Goal: Task Accomplishment & Management: Complete application form

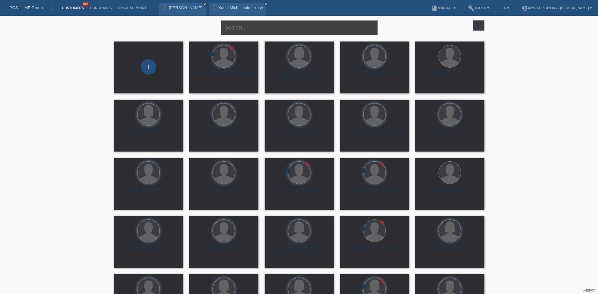
click at [263, 25] on input "text" at bounding box center [299, 27] width 157 height 15
paste input "Mensure Qerimi"
type input "Mensure Qerimi"
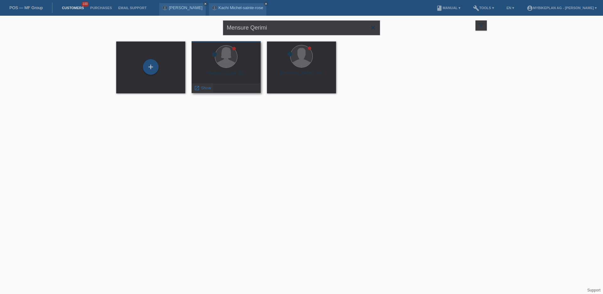
click at [201, 86] on span "Show" at bounding box center [206, 87] width 10 height 5
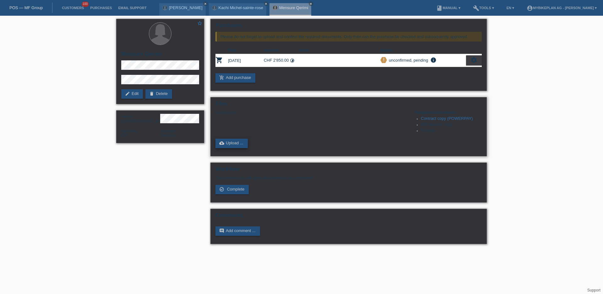
click at [231, 144] on link "cloud_upload Upload ..." at bounding box center [231, 142] width 32 height 9
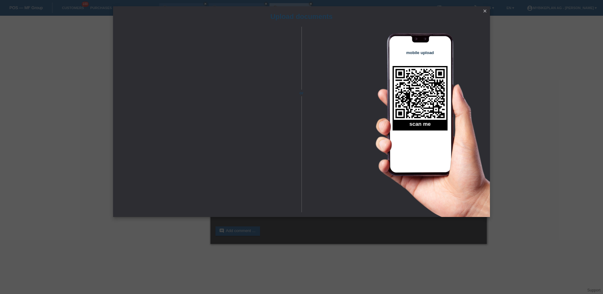
click at [486, 9] on icon "close" at bounding box center [484, 10] width 5 height 5
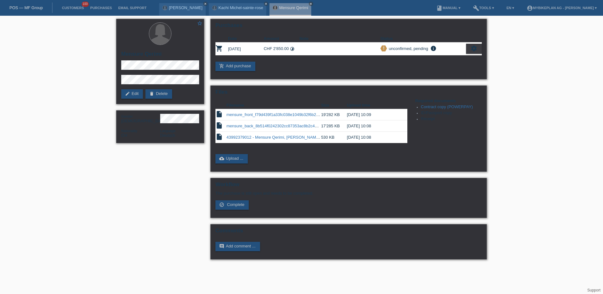
click at [22, 7] on link "POS — MF Group" at bounding box center [25, 7] width 33 height 5
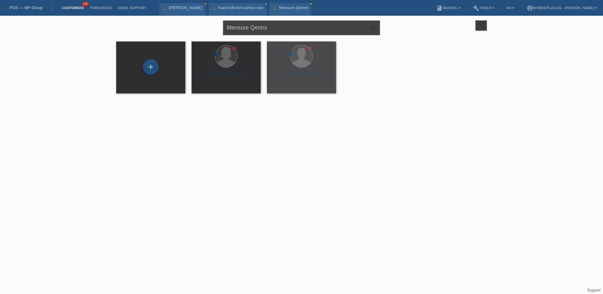
click at [261, 29] on input "Mensure Qerimi" at bounding box center [301, 27] width 157 height 15
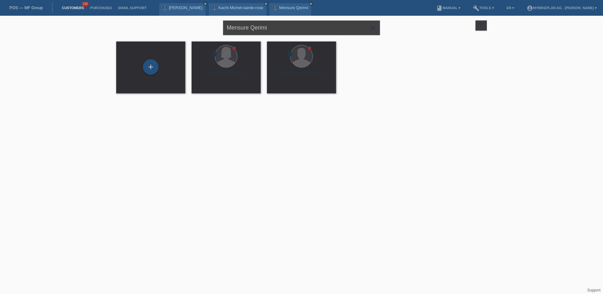
click at [261, 29] on input "Mensure Qerimi" at bounding box center [301, 27] width 157 height 15
paste input "kugathas krishnasam"
type input "kugathas krishnasam"
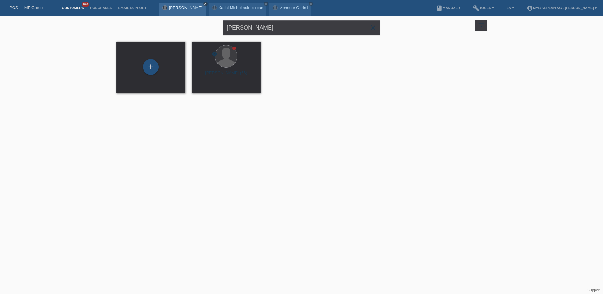
click at [204, 2] on icon "close" at bounding box center [205, 3] width 3 height 3
click at [217, 3] on icon "close" at bounding box center [216, 3] width 3 height 3
click at [201, 4] on icon "close" at bounding box center [200, 3] width 3 height 3
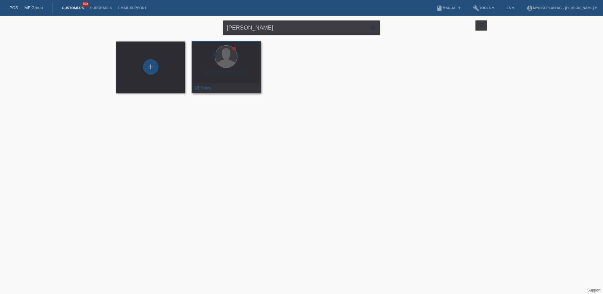
click at [216, 79] on div "Kugathas Krishnasamy (56)" at bounding box center [226, 76] width 59 height 10
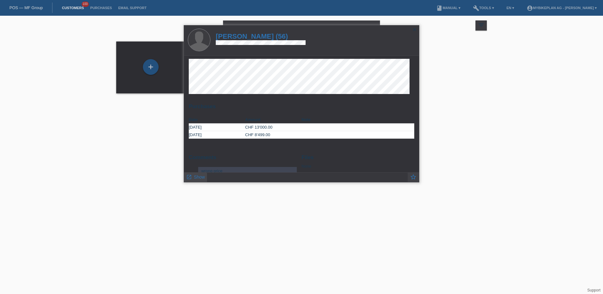
click at [199, 180] on link "launch Show" at bounding box center [195, 176] width 19 height 8
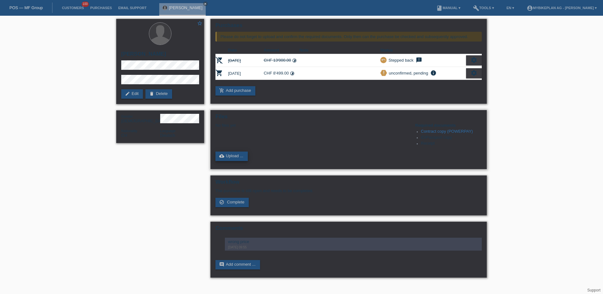
click at [248, 157] on link "cloud_upload Upload ..." at bounding box center [231, 155] width 32 height 9
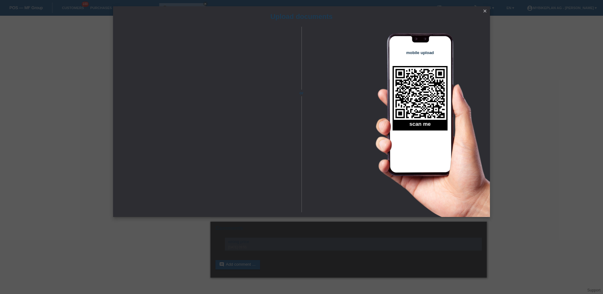
click at [486, 10] on icon "close" at bounding box center [484, 10] width 5 height 5
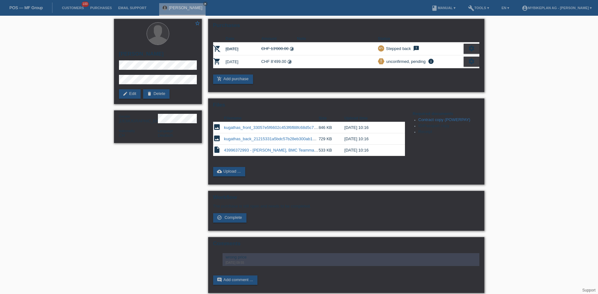
click at [40, 8] on link "POS — MF Group" at bounding box center [25, 7] width 33 height 5
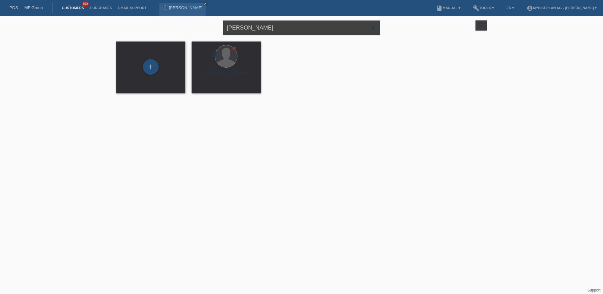
click at [302, 28] on input "[PERSON_NAME]" at bounding box center [301, 27] width 157 height 15
paste input "44001554974 - [PERSON_NAME], [PERSON_NAME] Ultimate"
type input "44001554974 - [PERSON_NAME], [PERSON_NAME] Ultimate"
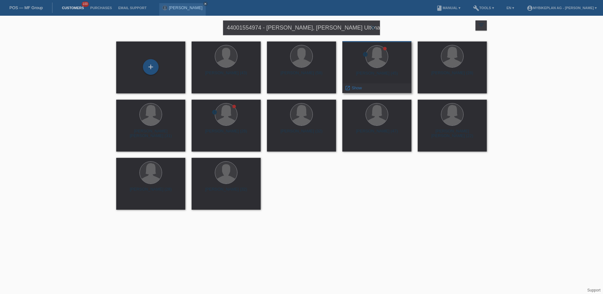
click at [363, 72] on div "[PERSON_NAME] (45)" at bounding box center [376, 76] width 59 height 10
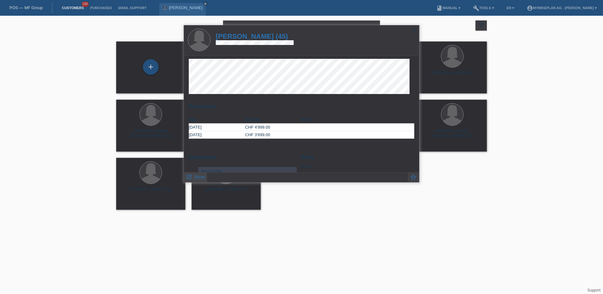
click at [198, 178] on span "Show" at bounding box center [199, 176] width 11 height 5
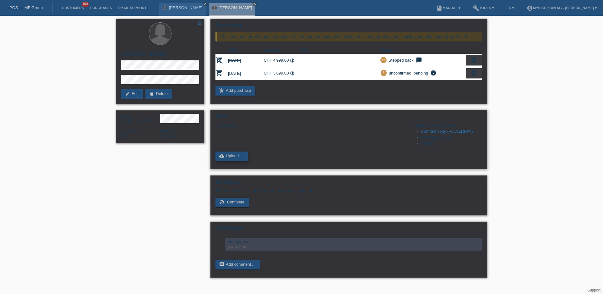
click at [227, 159] on link "cloud_upload Upload ..." at bounding box center [231, 155] width 32 height 9
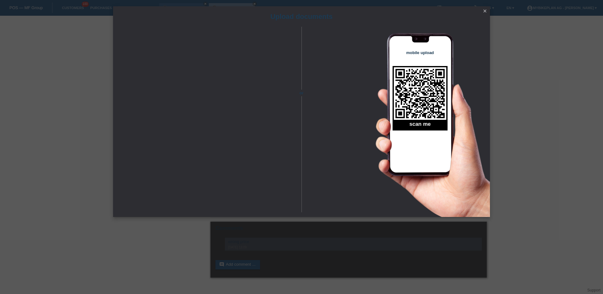
click at [484, 14] on link "close" at bounding box center [485, 11] width 8 height 7
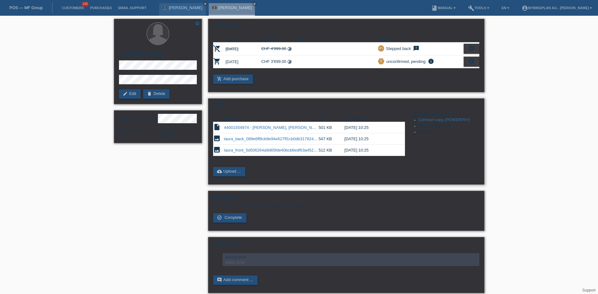
click at [248, 139] on link "laura_back_089e6ff8cb9e94e627ff1cb0db317824.jpeg" at bounding box center [273, 138] width 99 height 5
click at [296, 151] on link "laura_front_5d506264a9d65fde40bcb6edf63a4529.jpeg" at bounding box center [274, 150] width 101 height 5
click at [207, 3] on icon "close" at bounding box center [205, 3] width 3 height 3
click at [204, 3] on icon "close" at bounding box center [205, 3] width 3 height 3
click at [29, 7] on link "POS — MF Group" at bounding box center [25, 7] width 33 height 5
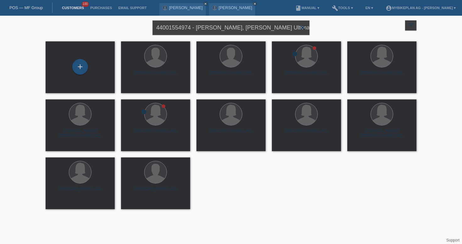
click at [261, 28] on input "44001554974 - [PERSON_NAME], [PERSON_NAME] Ultimate" at bounding box center [230, 27] width 157 height 15
paste input "[PERSON_NAME]"
type input "[PERSON_NAME]"
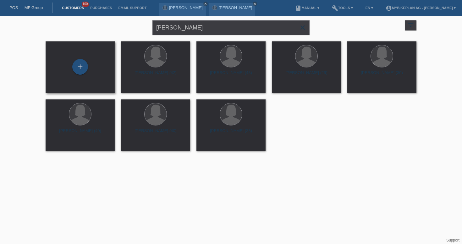
click at [94, 72] on div "+" at bounding box center [80, 67] width 59 height 17
click at [87, 67] on div "+" at bounding box center [80, 67] width 15 height 11
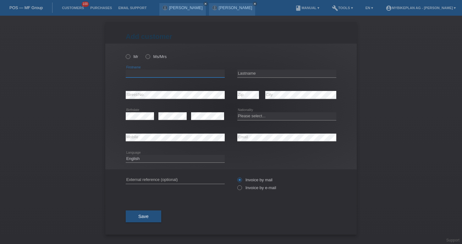
click at [165, 72] on input "text" at bounding box center [175, 74] width 99 height 8
paste input "[PERSON_NAME]"
click at [146, 72] on input "[PERSON_NAME]" at bounding box center [175, 74] width 99 height 8
type input "Cindy"
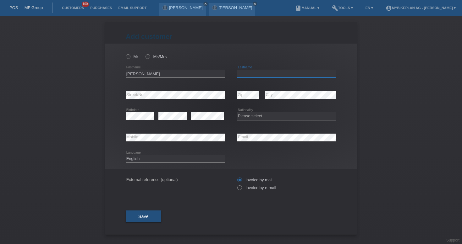
click at [273, 73] on input "text" at bounding box center [286, 74] width 99 height 8
paste input "Birbaum"
type input "Birbaum"
click at [251, 114] on select "Please select... Switzerland Austria Germany Liechtenstein ------------ Afghani…" at bounding box center [286, 116] width 99 height 8
select select "CH"
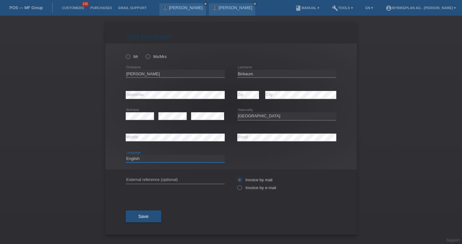
click at [191, 162] on select "Deutsch Français Italiano English" at bounding box center [175, 159] width 99 height 8
select select "de"
click at [168, 184] on input "text" at bounding box center [175, 180] width 99 height 8
click at [168, 184] on div "error External reference (optional)" at bounding box center [175, 180] width 99 height 8
paste input "44070333359"
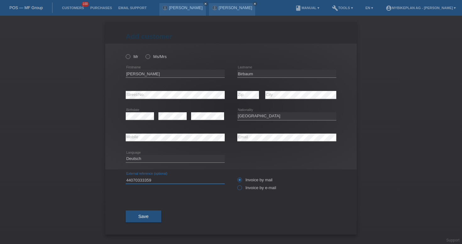
type input "44070333359"
click at [238, 192] on input "Invoice by e-mail" at bounding box center [239, 190] width 4 height 8
radio input "true"
click at [154, 61] on div "Mr Ms/Mrs" at bounding box center [175, 56] width 99 height 13
click at [144, 53] on icon at bounding box center [144, 53] width 0 height 0
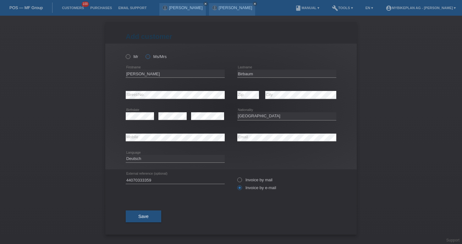
click at [149, 58] on input "Ms/Mrs" at bounding box center [147, 56] width 4 height 4
radio input "true"
click at [146, 215] on button "Save" at bounding box center [143, 217] width 35 height 12
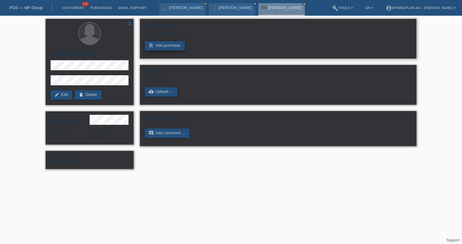
click at [154, 47] on link "add_shopping_cart Add purchase" at bounding box center [165, 45] width 40 height 9
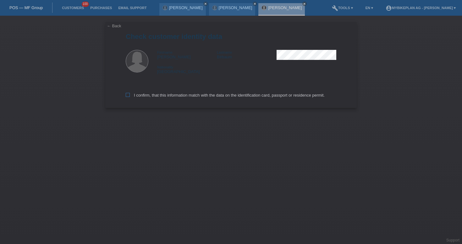
click at [205, 98] on label "I confirm, that this information match with the data on the identification card…" at bounding box center [225, 95] width 199 height 5
click at [130, 97] on input "I confirm, that this information match with the data on the identification card…" at bounding box center [128, 95] width 4 height 4
checkbox input "true"
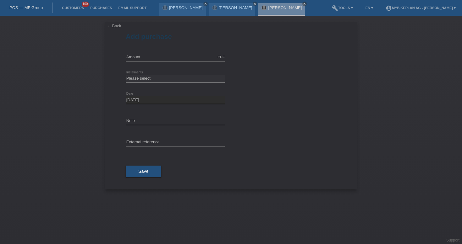
click at [180, 52] on div "CHF error Amount" at bounding box center [175, 57] width 99 height 21
click at [180, 56] on input "text" at bounding box center [175, 57] width 99 height 8
type input "2999.00"
click at [165, 79] on select "Please select 6 instalments 12 instalments 18 instalments 24 instalments 36 ins…" at bounding box center [175, 79] width 99 height 8
select select "487"
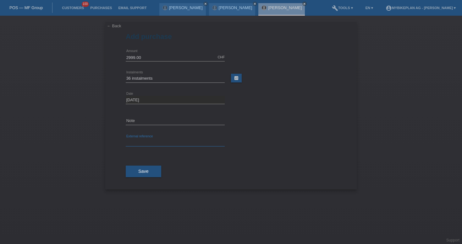
click at [146, 141] on input "text" at bounding box center [175, 143] width 99 height 8
paste input "44070333359"
type input "44070333359"
click at [149, 168] on button "Save" at bounding box center [143, 172] width 35 height 12
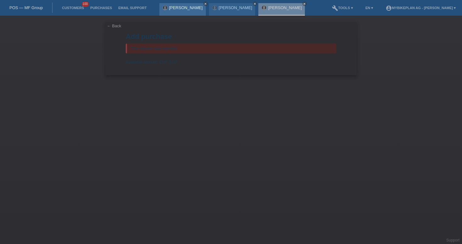
click at [207, 2] on icon "close" at bounding box center [205, 3] width 3 height 3
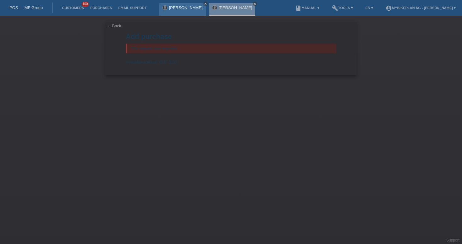
click at [204, 4] on icon "close" at bounding box center [205, 3] width 3 height 3
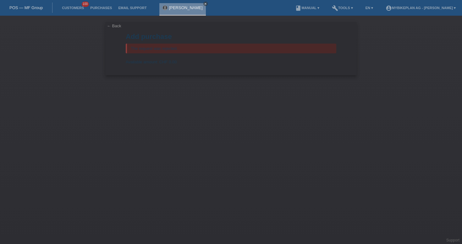
click at [204, 4] on icon "close" at bounding box center [205, 3] width 3 height 3
click at [10, 8] on link "POS — MF Group" at bounding box center [25, 7] width 33 height 5
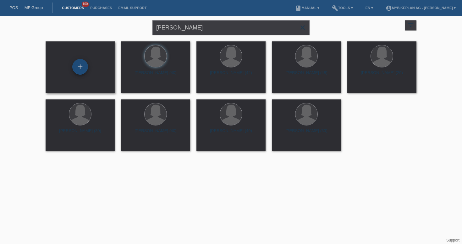
click at [78, 70] on div "+" at bounding box center [80, 67] width 16 height 16
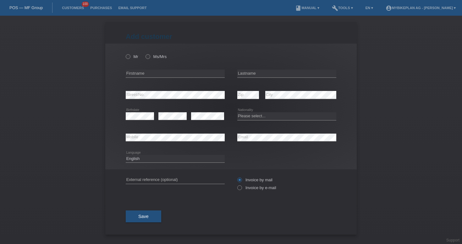
click at [261, 143] on div "error Email" at bounding box center [286, 137] width 99 height 21
click at [164, 75] on input "text" at bounding box center [175, 74] width 99 height 8
paste input "[PERSON_NAME]"
type input "[PERSON_NAME]"
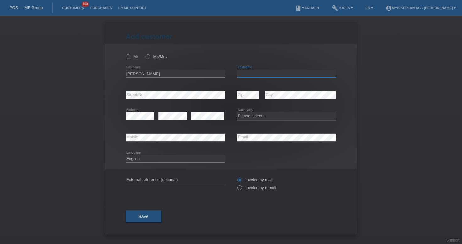
click at [262, 76] on input "text" at bounding box center [286, 74] width 99 height 8
paste input "Schneiter"
type input "Schneiter"
click at [247, 115] on select "Please select... Switzerland Austria Germany Liechtenstein ------------ Afghani…" at bounding box center [286, 116] width 99 height 8
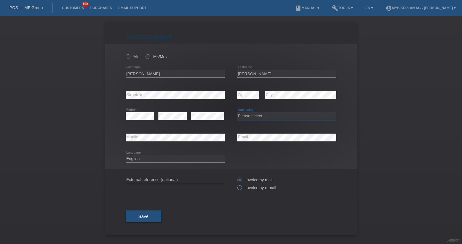
select select "CH"
click at [179, 181] on input "text" at bounding box center [175, 180] width 99 height 8
paste input "44067736322"
type input "44067736322"
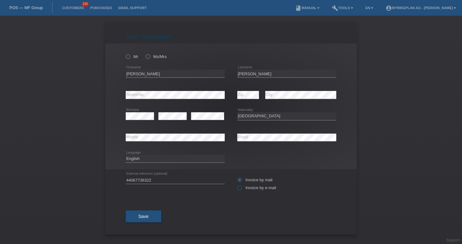
click at [242, 190] on label "Invoice by e-mail" at bounding box center [256, 188] width 39 height 5
click at [241, 190] on input "Invoice by e-mail" at bounding box center [239, 190] width 4 height 8
radio input "true"
click at [148, 157] on select "Deutsch Français Italiano English" at bounding box center [175, 159] width 99 height 8
click at [150, 159] on select "Deutsch Français Italiano English" at bounding box center [175, 159] width 99 height 8
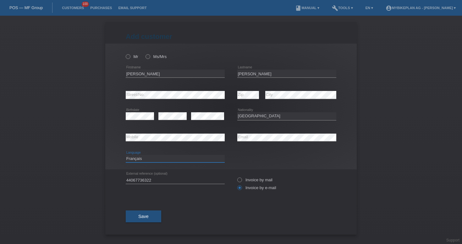
select select "de"
click at [125, 55] on div "Mr Ms/Mrs Sonja error Firstname C" at bounding box center [230, 107] width 251 height 126
click at [152, 56] on label "Ms/Mrs" at bounding box center [155, 56] width 21 height 5
click at [149, 56] on input "Ms/Mrs" at bounding box center [147, 56] width 4 height 4
radio input "true"
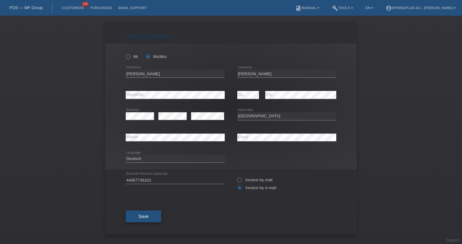
click at [151, 214] on button "Save" at bounding box center [143, 217] width 35 height 12
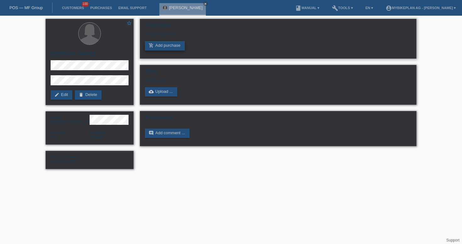
click at [167, 48] on link "add_shopping_cart Add purchase" at bounding box center [165, 45] width 40 height 9
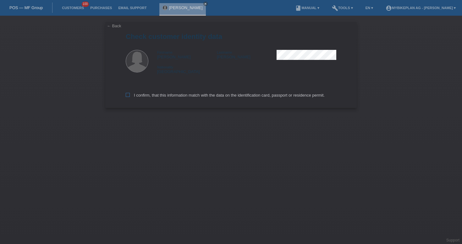
click at [192, 96] on label "I confirm, that this information match with the data on the identification card…" at bounding box center [225, 95] width 199 height 5
click at [130, 96] on input "I confirm, that this information match with the data on the identification card…" at bounding box center [128, 95] width 4 height 4
checkbox input "true"
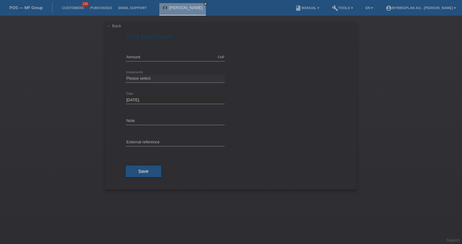
click at [183, 49] on div "CHF error Amount" at bounding box center [175, 57] width 99 height 21
click at [181, 60] on input "text" at bounding box center [175, 57] width 99 height 8
type input "6999.00"
click at [174, 79] on select "Please select 6 instalments 12 instalments 18 instalments 24 instalments 36 ins…" at bounding box center [175, 79] width 99 height 8
select select "488"
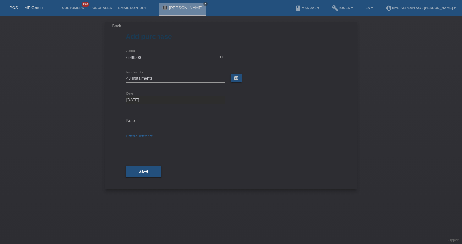
click at [175, 140] on input "text" at bounding box center [175, 143] width 99 height 8
paste input "44067736322"
type input "44067736322"
click at [151, 172] on button "Save" at bounding box center [143, 172] width 35 height 12
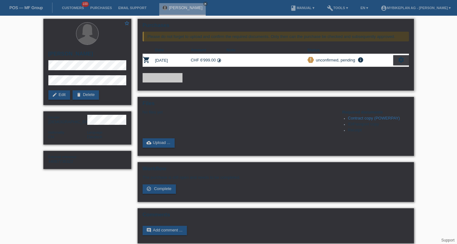
click at [400, 61] on icon "settings" at bounding box center [401, 60] width 7 height 7
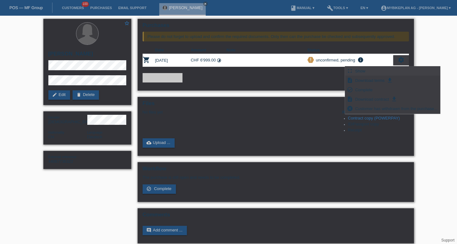
click at [375, 69] on div "fullscreen Show" at bounding box center [392, 71] width 95 height 9
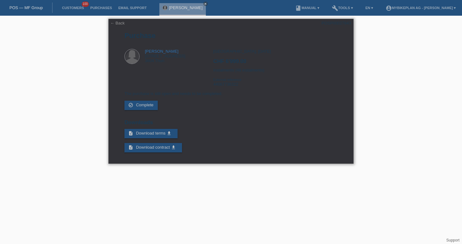
click at [330, 27] on div "← Back POSP00027843 [GEOGRAPHIC_DATA] [PERSON_NAME] Von May-[STREET_ADDRESS] CH…" at bounding box center [230, 91] width 245 height 145
click at [331, 25] on div "POSP00027843" at bounding box center [336, 23] width 30 height 5
copy div "POSP00027843"
click at [121, 24] on link "← Back" at bounding box center [117, 23] width 14 height 5
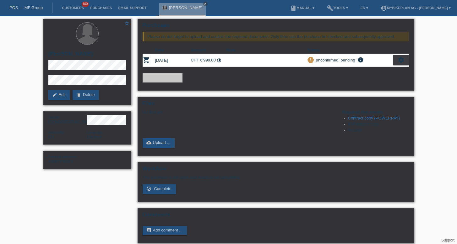
click at [203, 5] on div "[PERSON_NAME] close" at bounding box center [184, 8] width 50 height 16
click at [204, 4] on icon "close" at bounding box center [205, 3] width 3 height 3
click at [41, 12] on div "POS — MF Group" at bounding box center [26, 8] width 52 height 10
click at [41, 9] on link "POS — MF Group" at bounding box center [25, 7] width 33 height 5
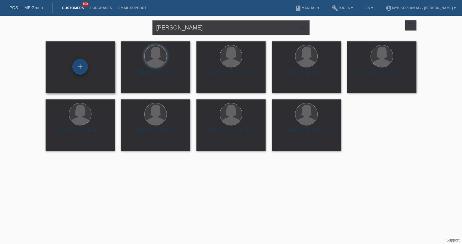
click at [87, 64] on div "+" at bounding box center [80, 67] width 16 height 16
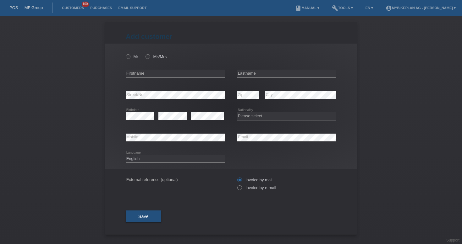
click at [286, 142] on div "error Email" at bounding box center [286, 137] width 99 height 21
click at [188, 71] on input "text" at bounding box center [175, 74] width 99 height 8
type input "kathrin"
click at [254, 75] on input "text" at bounding box center [286, 74] width 99 height 8
type input "presch"
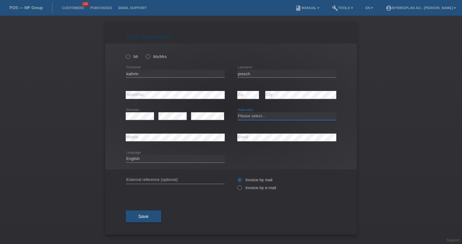
click at [263, 116] on select "Please select... [GEOGRAPHIC_DATA] [GEOGRAPHIC_DATA] [GEOGRAPHIC_DATA] [GEOGRAP…" at bounding box center [286, 116] width 99 height 8
select select "DE"
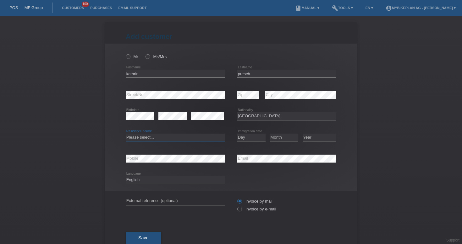
click at [197, 138] on select "Please select... C B B - Refugee status Other" at bounding box center [175, 138] width 99 height 8
select select "C"
click at [265, 143] on div "Day 01 02 03 04 05 06 07 08 09 10 11 12 13 14 15 16 17 18 19 20 21 22 23 24 25 …" at bounding box center [286, 137] width 99 height 21
click at [259, 140] on select "Day 01 02 03 04 05 06 07 08 09 10 11" at bounding box center [251, 138] width 28 height 8
select select "01"
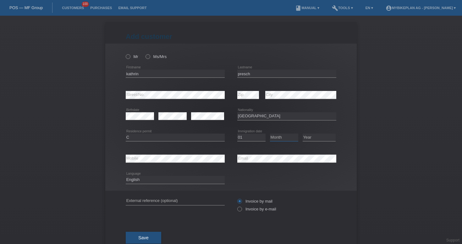
click at [277, 139] on select "Month 01 02 03 04 05 06 07 08 09 10 11" at bounding box center [284, 138] width 28 height 8
select select "06"
click at [312, 141] on select "Year 2025 2024 2023 2022 2021 2020 2019 2018 2017 2016 2015 2014 2013 2012 2011…" at bounding box center [318, 138] width 33 height 8
select select "2019"
click at [170, 179] on select "Deutsch Français Italiano English" at bounding box center [175, 180] width 99 height 8
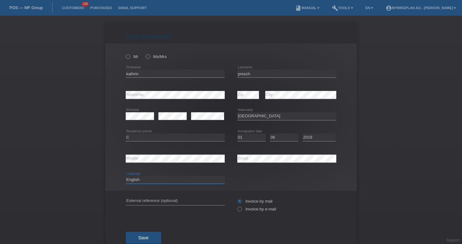
select select "de"
click at [164, 201] on input "text" at bounding box center [175, 201] width 99 height 8
paste input "44059824665"
type input "44059824665"
click at [233, 211] on div "44059824665 error External reference (optional) Invoice by mail" at bounding box center [231, 205] width 210 height 29
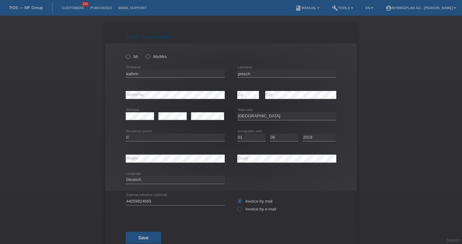
click at [241, 211] on label "Invoice by e-mail" at bounding box center [256, 209] width 39 height 5
click at [241, 211] on input "Invoice by e-mail" at bounding box center [239, 211] width 4 height 8
radio input "true"
click at [144, 53] on icon at bounding box center [144, 53] width 0 height 0
click at [146, 56] on input "Ms/Mrs" at bounding box center [147, 56] width 4 height 4
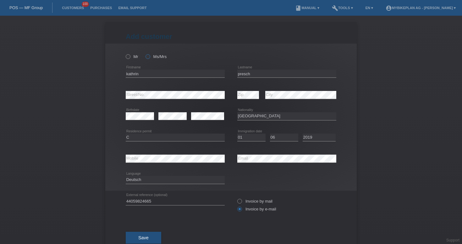
radio input "true"
click at [149, 238] on button "Save" at bounding box center [143, 238] width 35 height 12
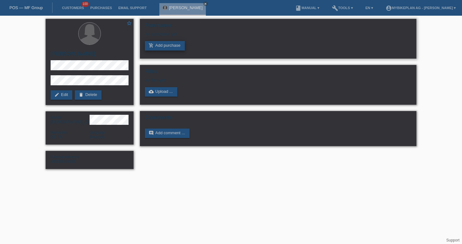
click at [182, 48] on link "add_shopping_cart Add purchase" at bounding box center [165, 45] width 40 height 9
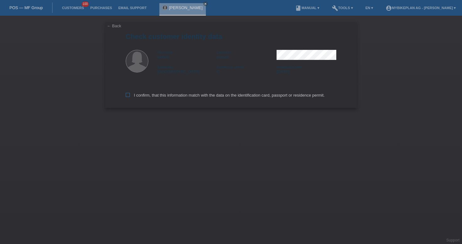
click at [168, 97] on label "I confirm, that this information match with the data on the identification card…" at bounding box center [225, 95] width 199 height 5
click at [130, 97] on input "I confirm, that this information match with the data on the identification card…" at bounding box center [128, 95] width 4 height 4
checkbox input "true"
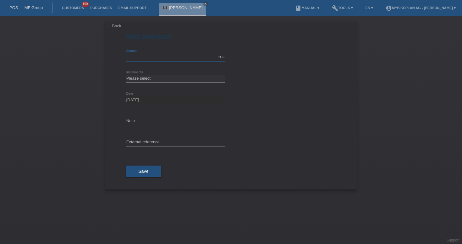
click at [187, 56] on input "text" at bounding box center [175, 57] width 99 height 8
type input "2999.00"
click at [178, 79] on select "Please select 6 instalments 12 instalments 18 instalments 24 instalments 36 ins…" at bounding box center [175, 79] width 99 height 8
select select "487"
click at [179, 141] on input "text" at bounding box center [175, 143] width 99 height 8
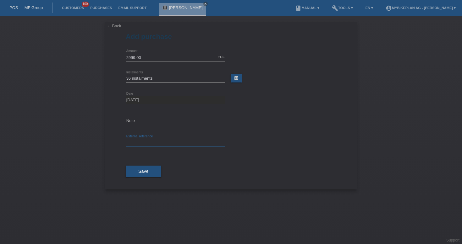
paste input "44059824665"
type input "44059824665"
click at [157, 174] on button "Save" at bounding box center [143, 172] width 35 height 12
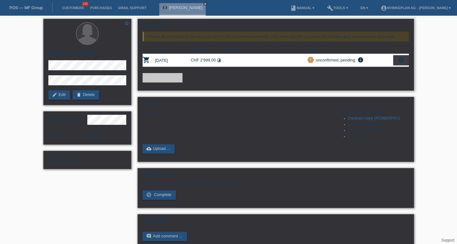
click at [402, 62] on icon "settings" at bounding box center [401, 60] width 7 height 7
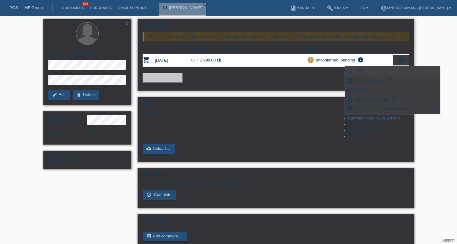
click at [376, 67] on div "fullscreen Show" at bounding box center [392, 71] width 95 height 9
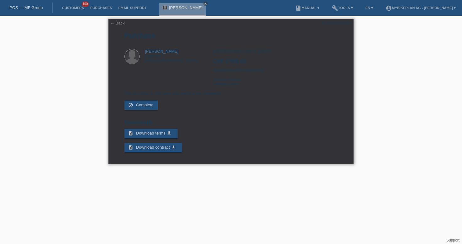
click at [344, 23] on div "POSP00027844" at bounding box center [336, 23] width 30 height 5
copy div "POSP00027844"
click at [113, 22] on link "← Back" at bounding box center [117, 23] width 14 height 5
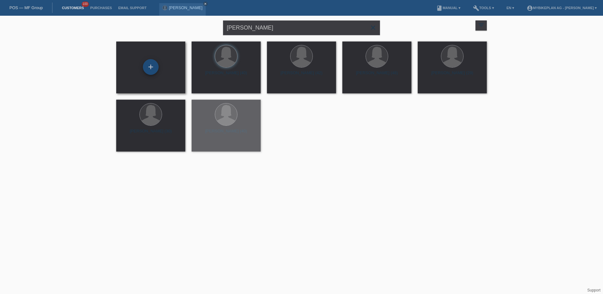
click at [148, 67] on div "+" at bounding box center [151, 67] width 16 height 16
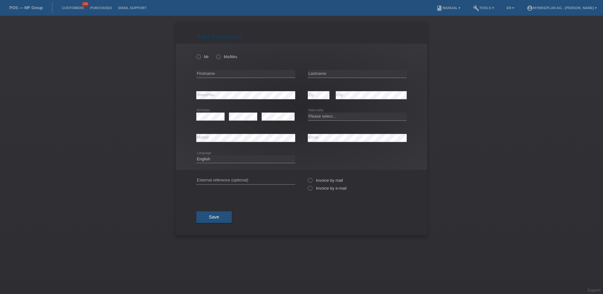
radio input "true"
click at [26, 8] on link "POS — MF Group" at bounding box center [25, 7] width 33 height 5
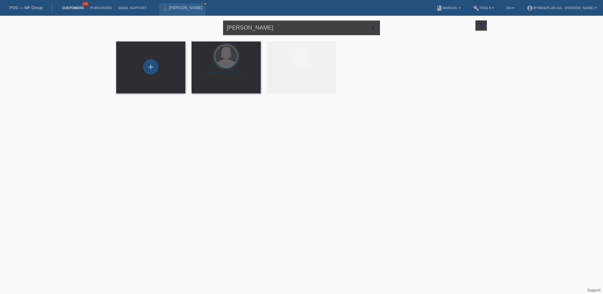
click at [278, 30] on input "Cindy Birbaum" at bounding box center [301, 27] width 157 height 15
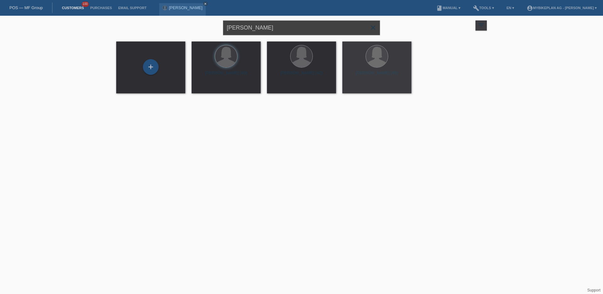
click at [278, 30] on input "Cindy Birbaum" at bounding box center [301, 27] width 157 height 15
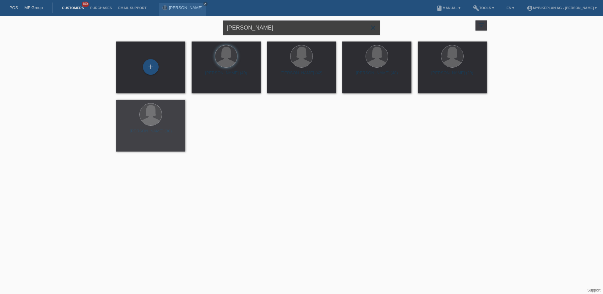
click at [278, 30] on input "Cindy Birbaum" at bounding box center [301, 27] width 157 height 15
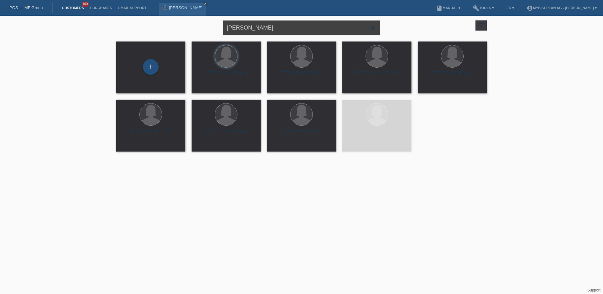
paste input "44069608586 - Philippe Bachmann, EGO Movement Pixii"
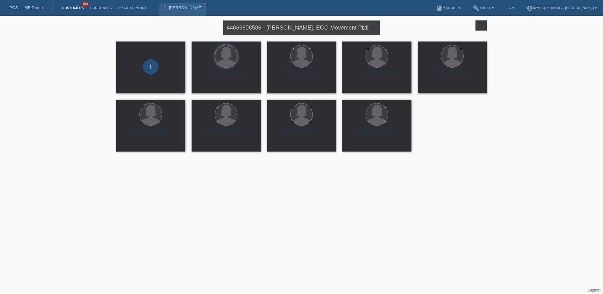
type input "44069608586 - Philippe Bachmann, EGO Movement Pixii"
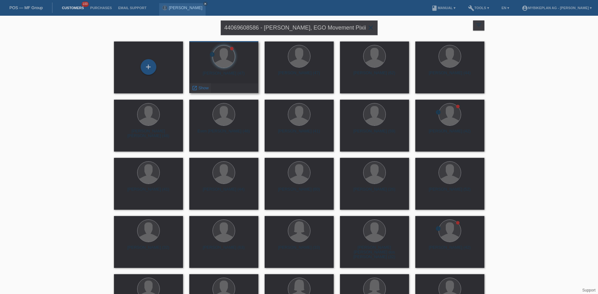
click at [204, 87] on span "Show" at bounding box center [203, 87] width 10 height 5
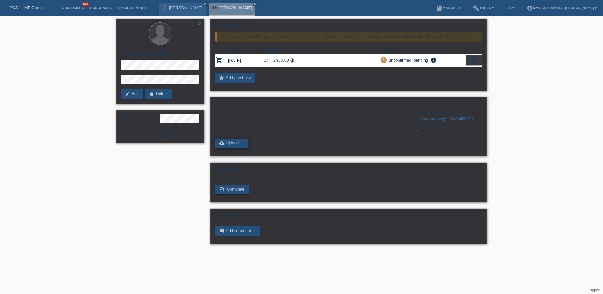
click at [236, 141] on link "cloud_upload Upload ..." at bounding box center [231, 142] width 32 height 9
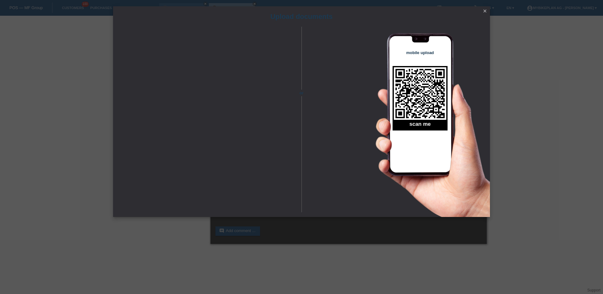
click at [482, 8] on icon "close" at bounding box center [484, 10] width 5 height 5
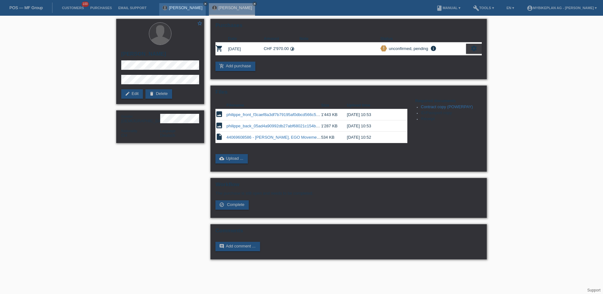
click at [204, 3] on icon "close" at bounding box center [205, 3] width 3 height 3
click at [207, 4] on icon "close" at bounding box center [205, 3] width 3 height 3
click at [44, 8] on div "POS — MF Group" at bounding box center [26, 8] width 52 height 10
click at [41, 8] on link "POS — MF Group" at bounding box center [25, 7] width 33 height 5
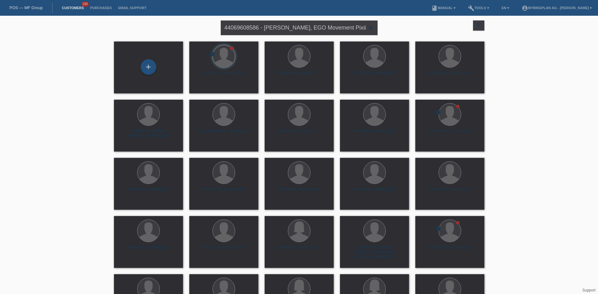
click at [371, 30] on icon "close" at bounding box center [371, 28] width 8 height 8
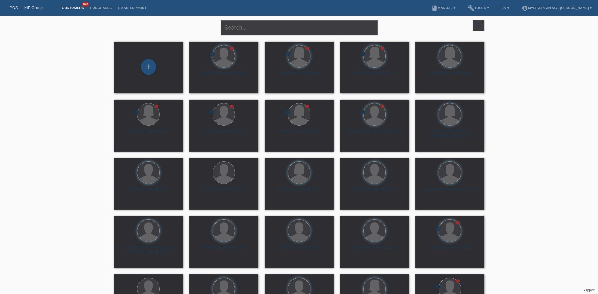
click at [262, 38] on div "close" at bounding box center [299, 27] width 157 height 23
click at [261, 34] on input "text" at bounding box center [299, 27] width 157 height 15
paste input "44069608586 - Philippe Bachmann, EGO Movement Pixii"
type input "44069608586 - Philippe Bachmann, EGO Movement Pixii"
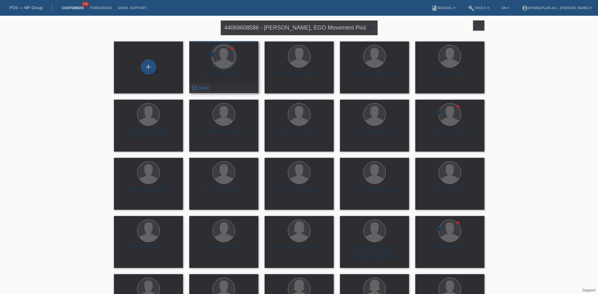
click at [196, 90] on icon "launch" at bounding box center [195, 88] width 6 height 6
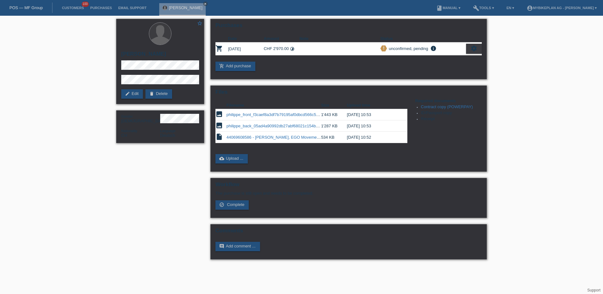
click at [37, 8] on link "POS — MF Group" at bounding box center [25, 7] width 33 height 5
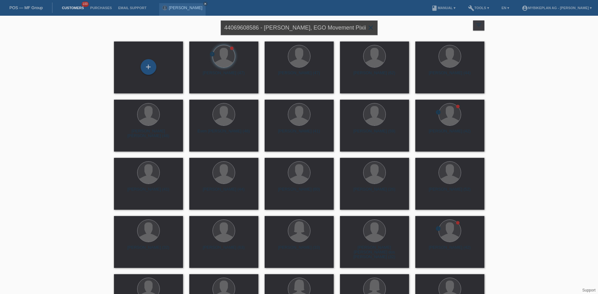
click at [255, 35] on input "44069608586 - [PERSON_NAME], EGO Movement Pixii" at bounding box center [299, 27] width 157 height 15
paste input "01739598 - [PERSON_NAME], [PERSON_NAME] Tourray Ultra 800"
type input "44001739598 - [PERSON_NAME], [PERSON_NAME] Ultra 800"
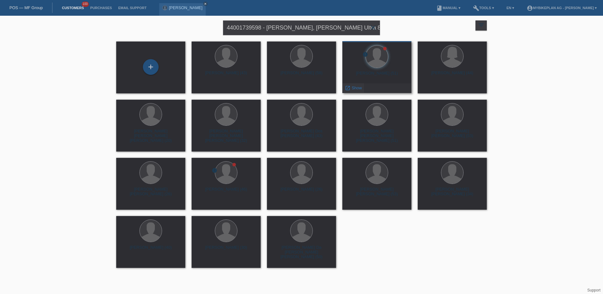
click at [356, 84] on div "launch Show" at bounding box center [353, 87] width 21 height 9
click at [356, 85] on span "Show" at bounding box center [357, 87] width 10 height 5
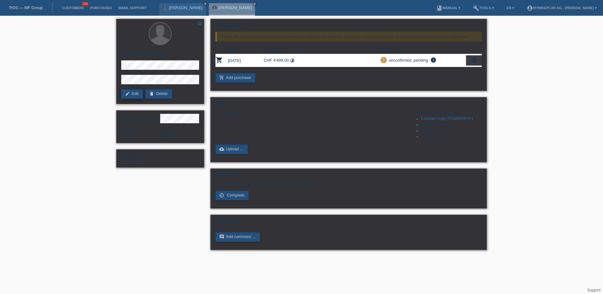
click at [138, 90] on link "edit Edit" at bounding box center [132, 93] width 22 height 9
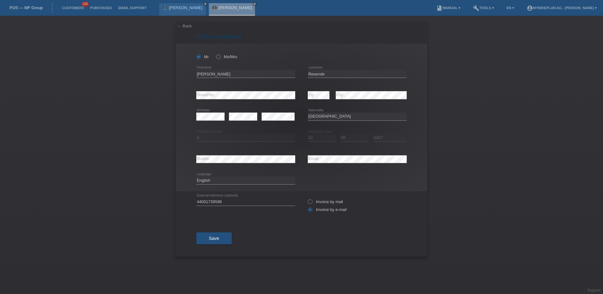
select select "PT"
select select "C"
select select "22"
select select "08"
select select "2007"
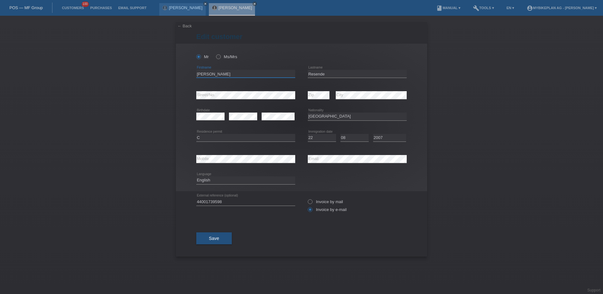
click at [242, 73] on input "[PERSON_NAME]" at bounding box center [245, 74] width 99 height 8
type input "[PERSON_NAME]"
click at [327, 73] on input "Resende" at bounding box center [357, 74] width 99 height 8
click at [308, 73] on input "Resende" at bounding box center [357, 74] width 99 height 8
type input "[PERSON_NAME] De Pinhp Resende"
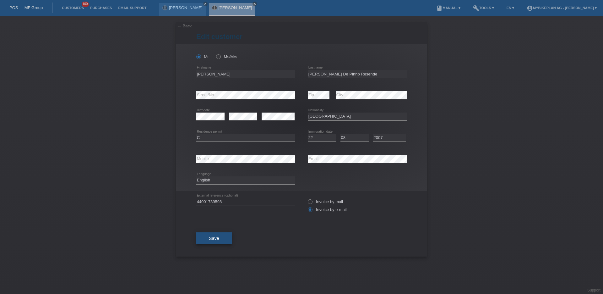
click at [227, 233] on button "Save" at bounding box center [213, 238] width 35 height 12
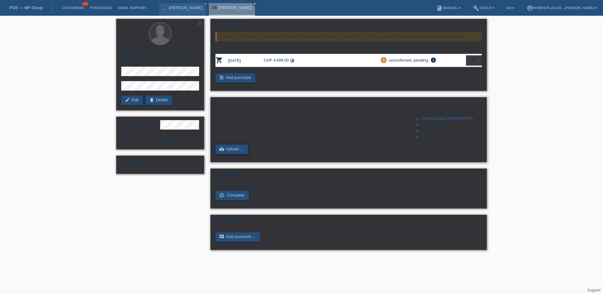
click at [231, 150] on link "cloud_upload Upload ..." at bounding box center [231, 148] width 32 height 9
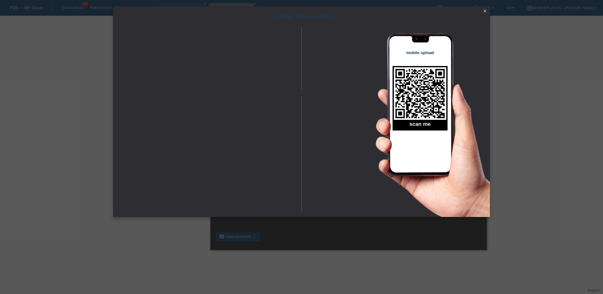
click at [485, 11] on icon "close" at bounding box center [484, 10] width 5 height 5
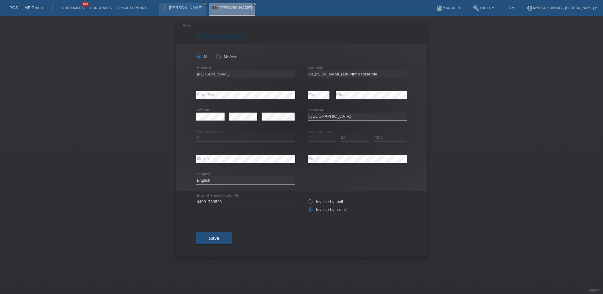
select select "PT"
select select "C"
select select "22"
select select "08"
select select "2007"
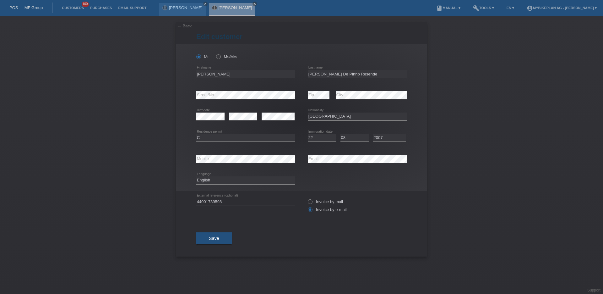
click at [29, 6] on link "POS — MF Group" at bounding box center [25, 7] width 33 height 5
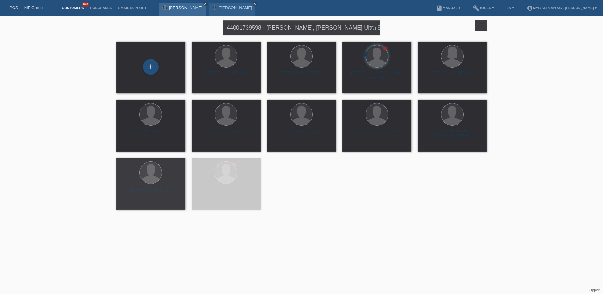
click at [207, 5] on icon "close" at bounding box center [205, 3] width 3 height 3
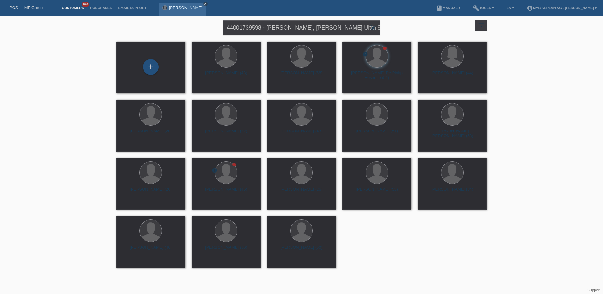
click at [204, 2] on icon "close" at bounding box center [205, 3] width 3 height 3
click at [6, 154] on div "44001739598 - [PERSON_NAME], [PERSON_NAME] Ultra 800 close filter_list view_mod…" at bounding box center [301, 143] width 603 height 255
click at [373, 28] on icon "close" at bounding box center [373, 28] width 8 height 8
